Goal: Task Accomplishment & Management: Manage account settings

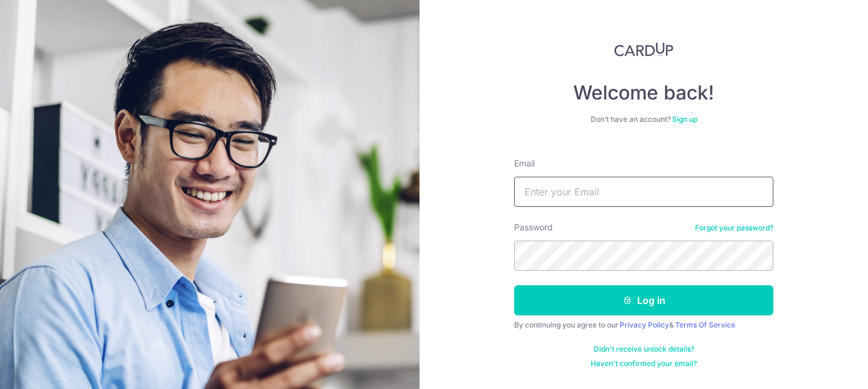
type input "OWJUNYUAN@GMAIL.COM"
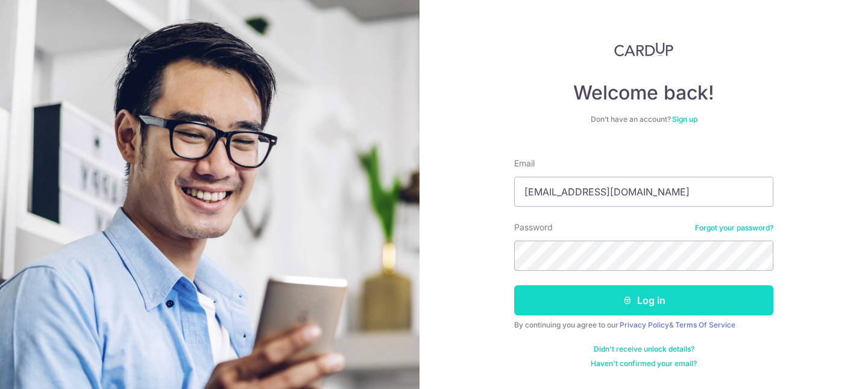
click at [628, 310] on button "Log in" at bounding box center [643, 300] width 259 height 30
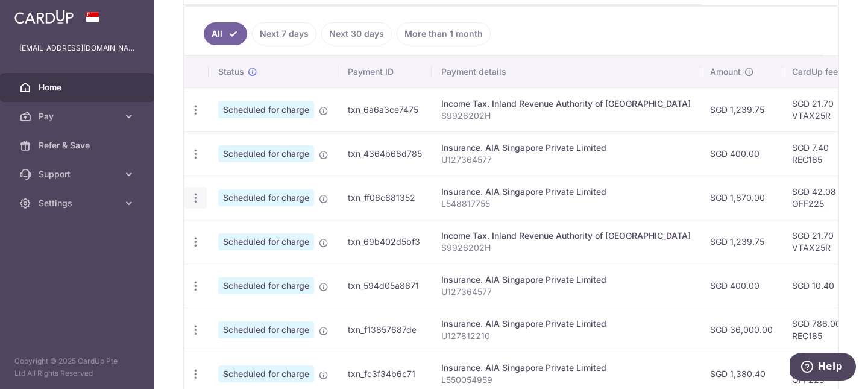
click at [195, 198] on icon "button" at bounding box center [195, 198] width 13 height 13
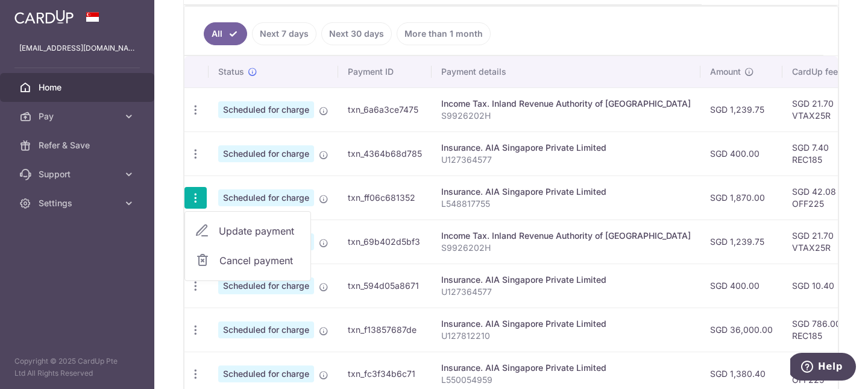
click at [246, 230] on span "Update payment" at bounding box center [260, 231] width 82 height 14
radio input "true"
type input "1,870.00"
type input "[DATE]"
type input "L548817755"
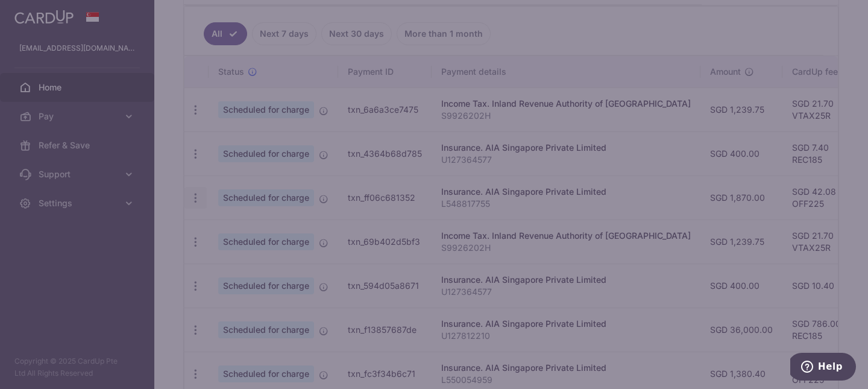
type input "OFF225"
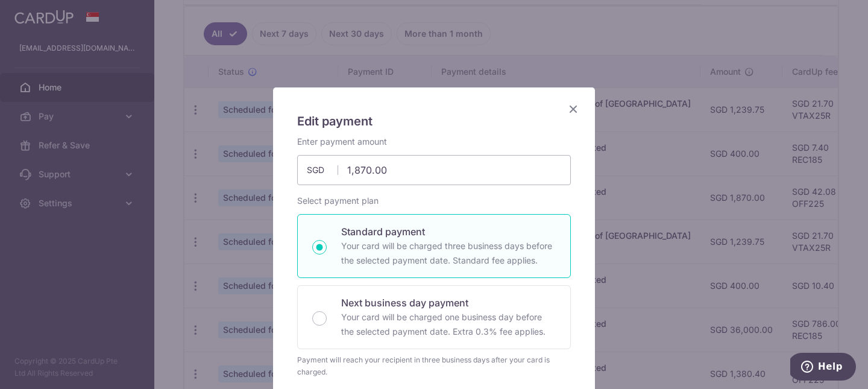
scroll to position [11, 0]
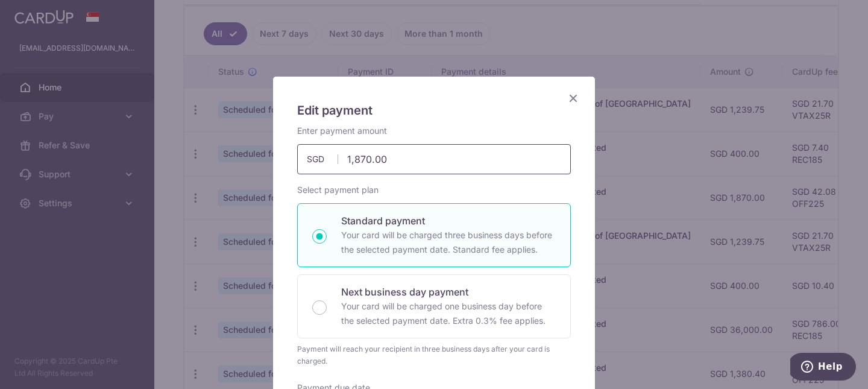
click at [379, 160] on input "1,870.00" at bounding box center [434, 159] width 274 height 30
type input "1,589.50"
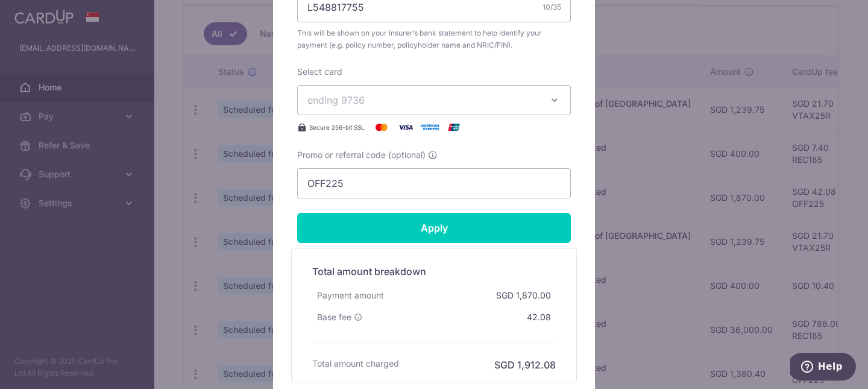
scroll to position [531, 0]
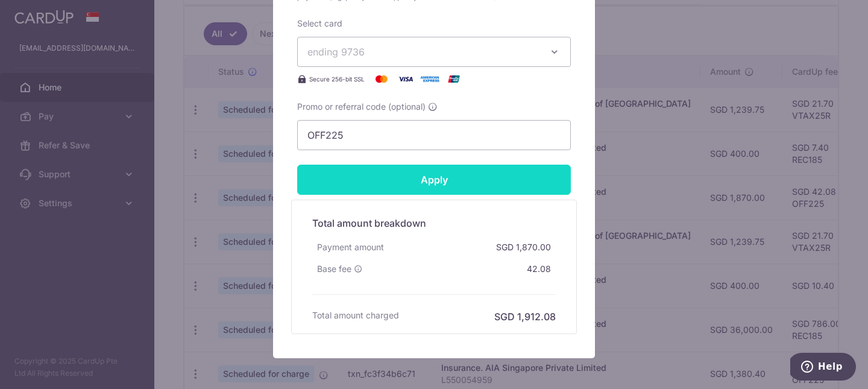
click at [457, 185] on input "Apply" at bounding box center [434, 179] width 274 height 30
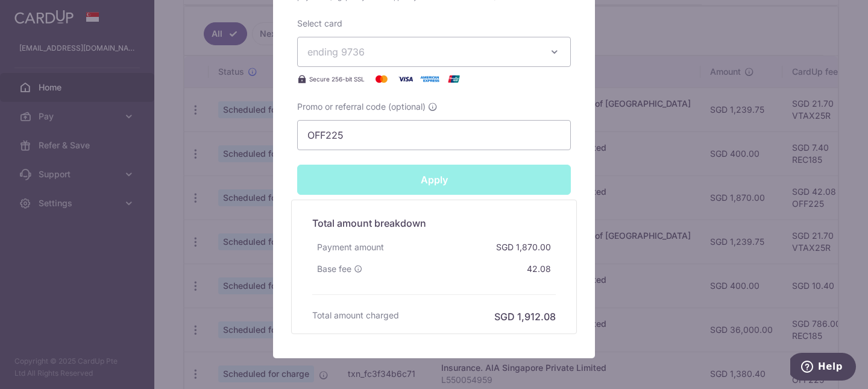
type input "Successfully Applied"
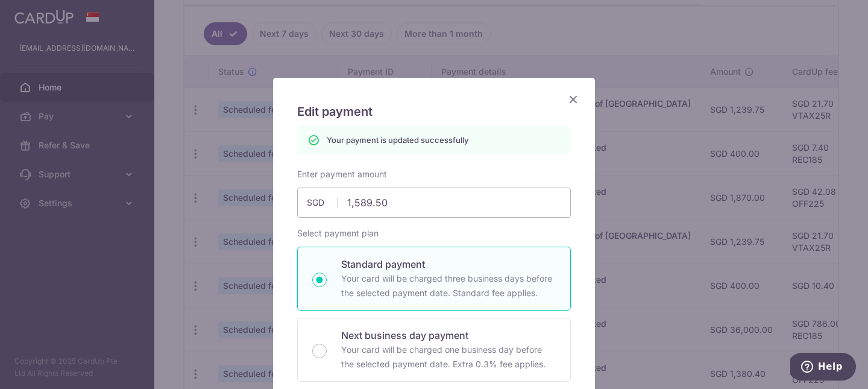
scroll to position [7, 0]
click at [572, 102] on icon "Close" at bounding box center [573, 101] width 14 height 15
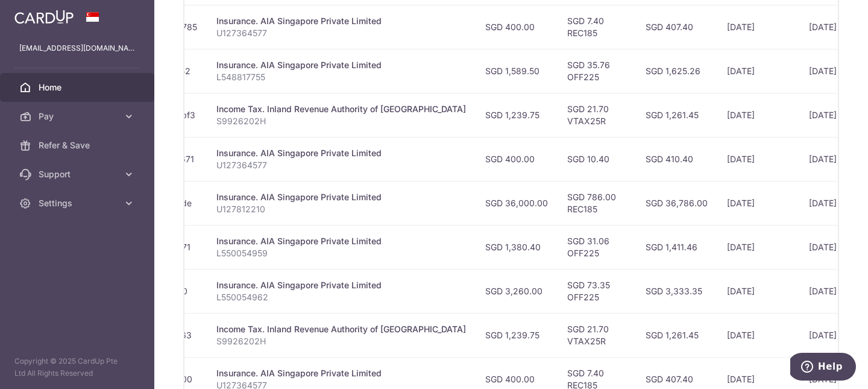
scroll to position [446, 0]
